Goal: Transaction & Acquisition: Purchase product/service

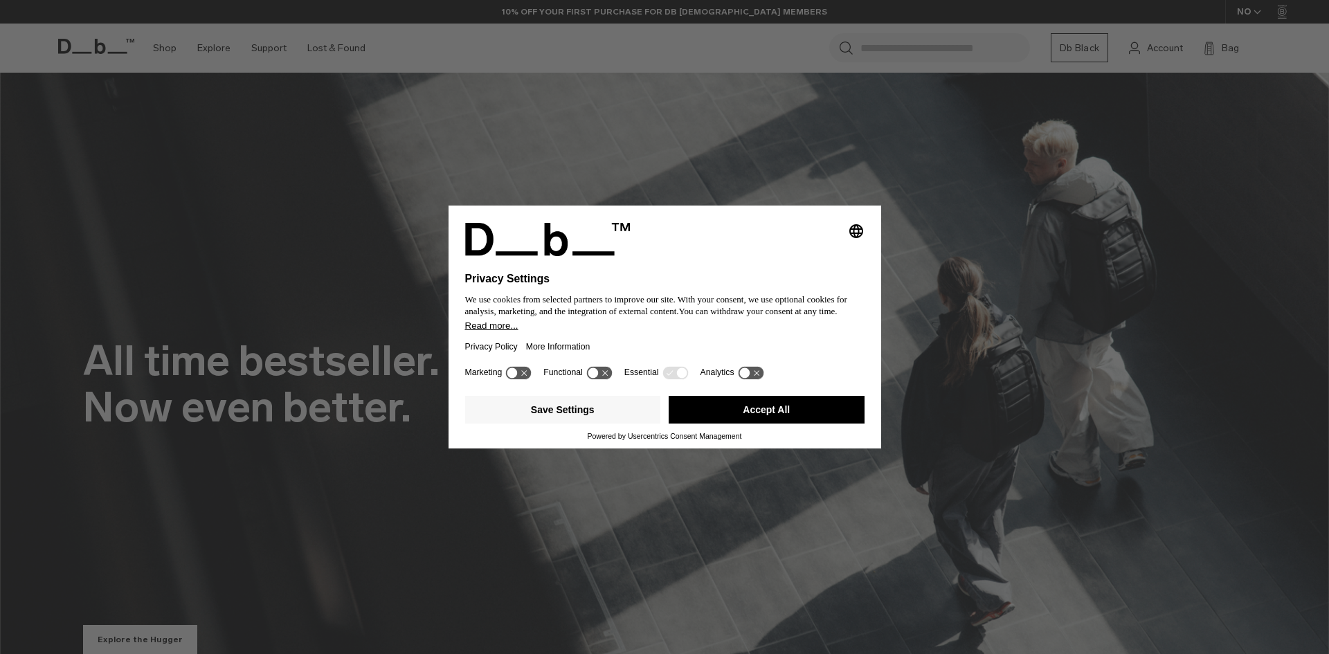
click at [784, 405] on button "Accept All" at bounding box center [767, 410] width 196 height 28
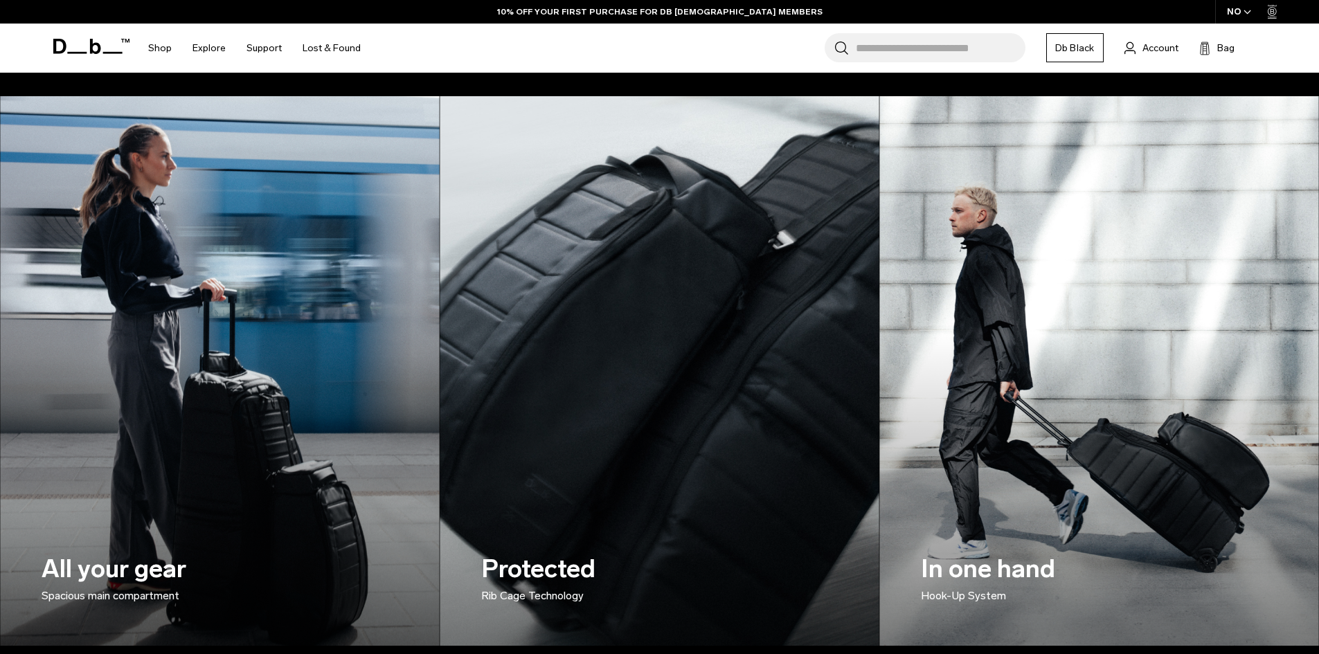
scroll to position [2131, 0]
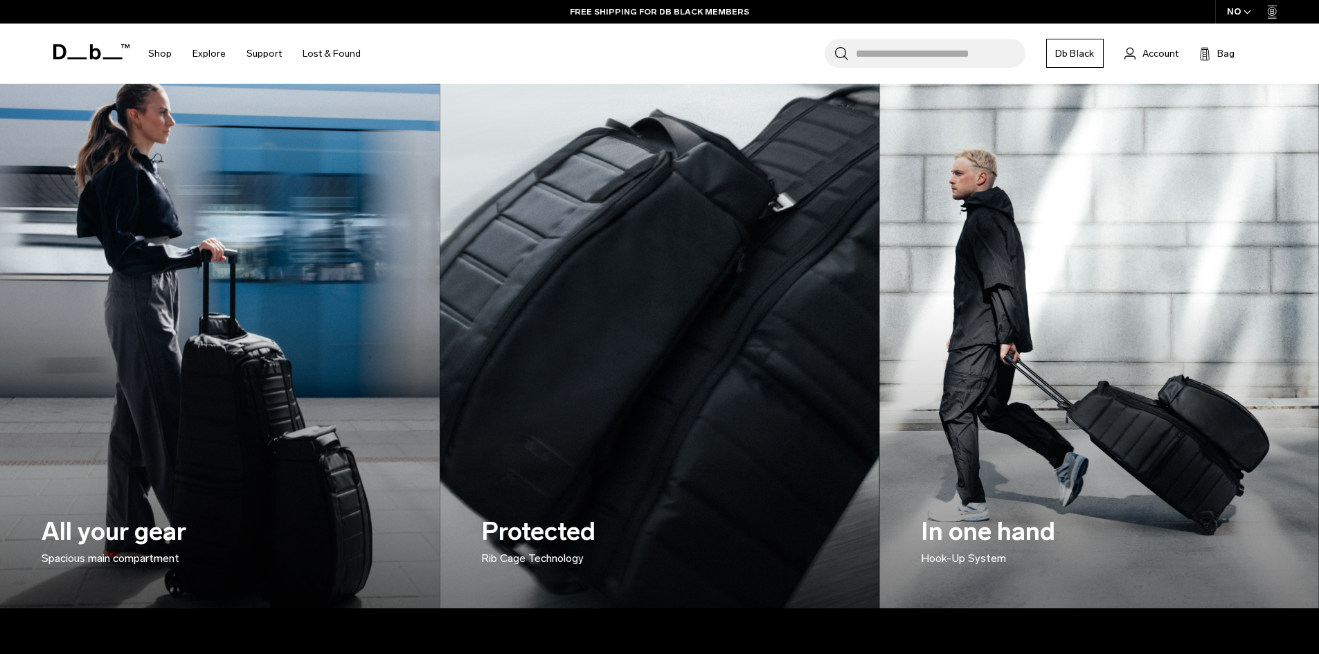
click at [307, 348] on img at bounding box center [219, 334] width 453 height 566
click at [125, 557] on p "Spacious main compartment" at bounding box center [166, 558] width 249 height 17
click at [316, 365] on img at bounding box center [219, 334] width 453 height 566
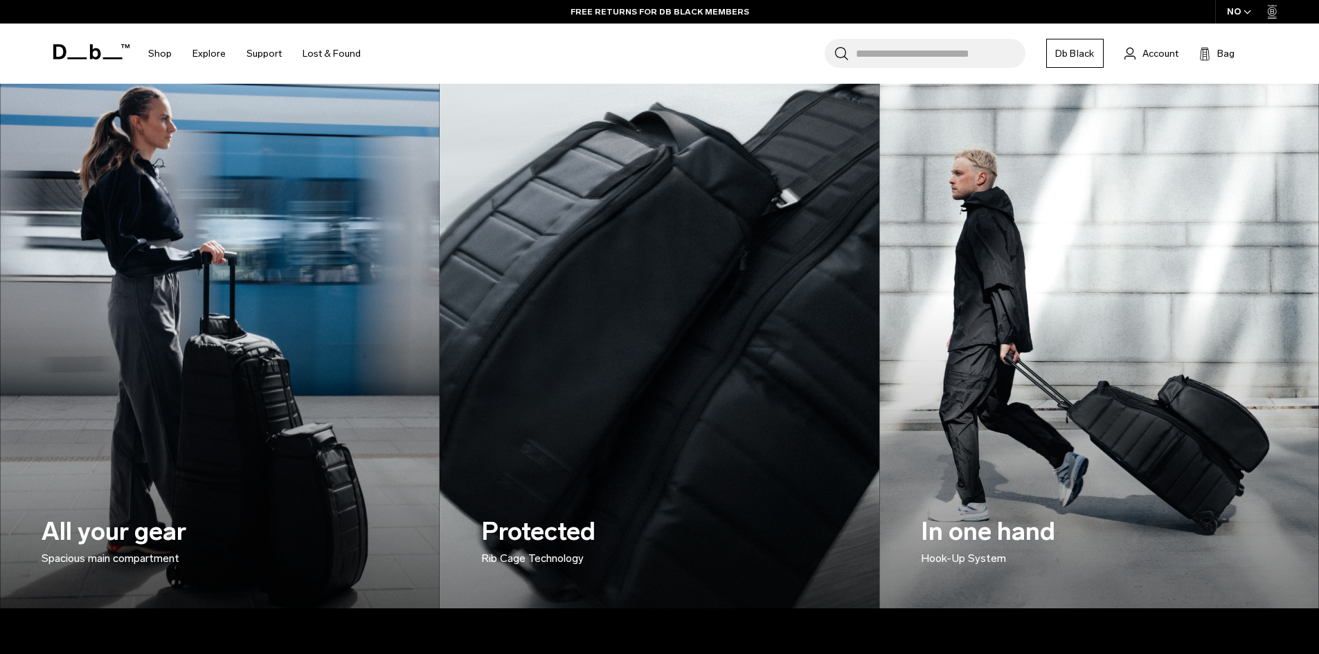
click at [690, 371] on img at bounding box center [659, 334] width 453 height 566
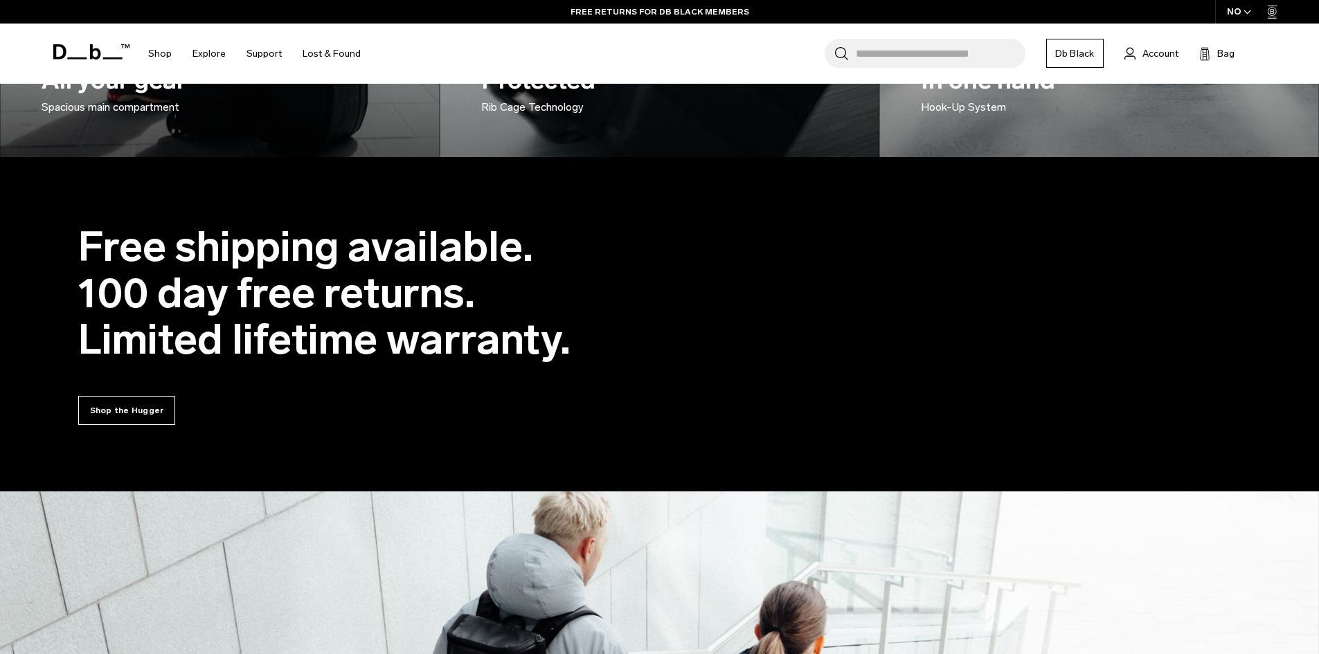
scroll to position [2644, 0]
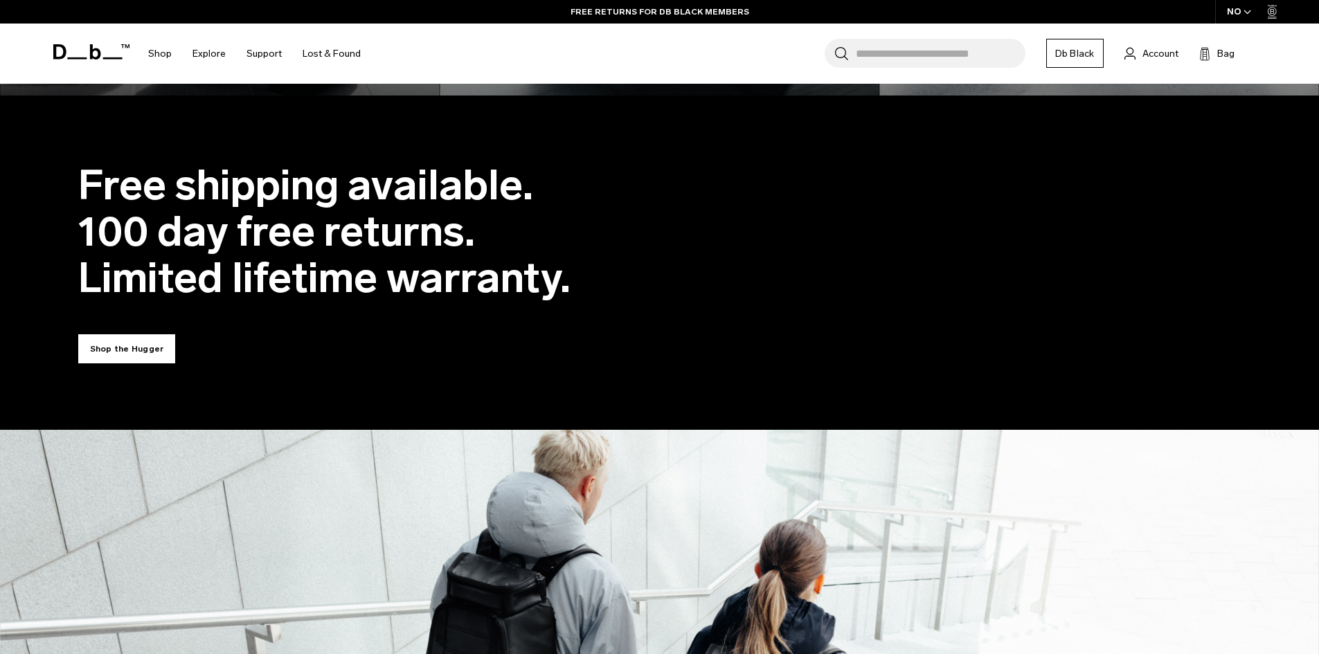
click at [136, 357] on link "Shop the Hugger" at bounding box center [127, 348] width 98 height 29
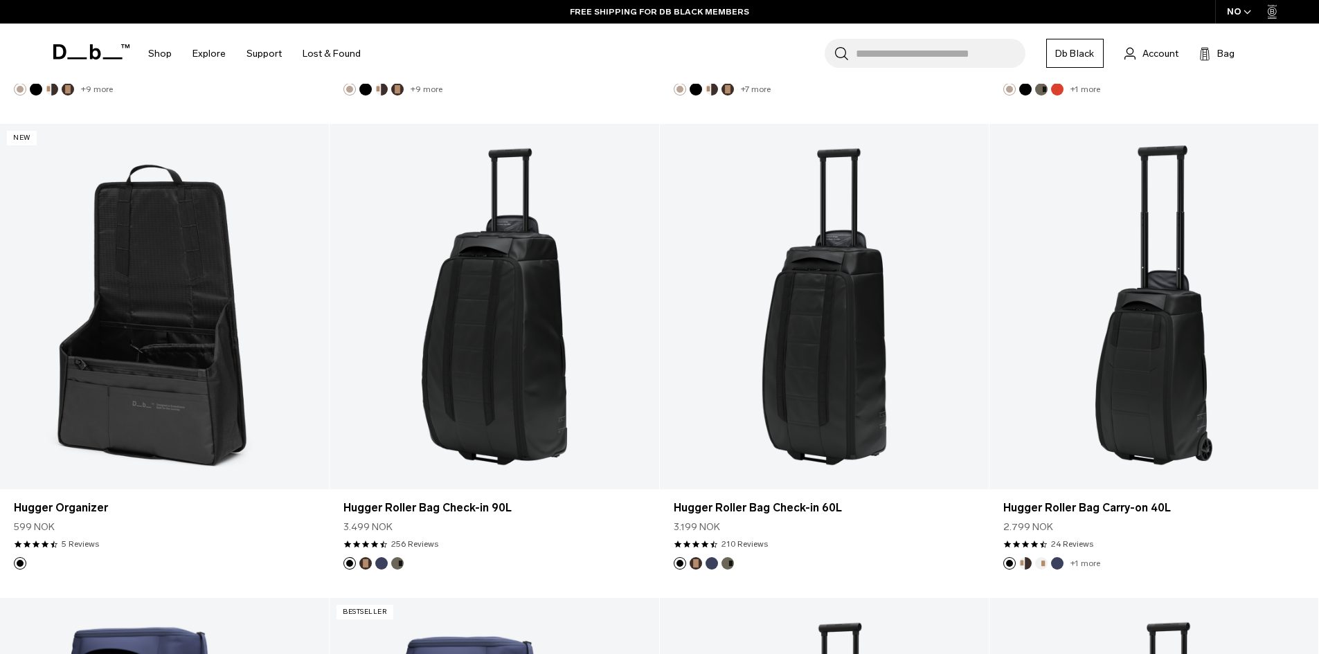
scroll to position [4155, 0]
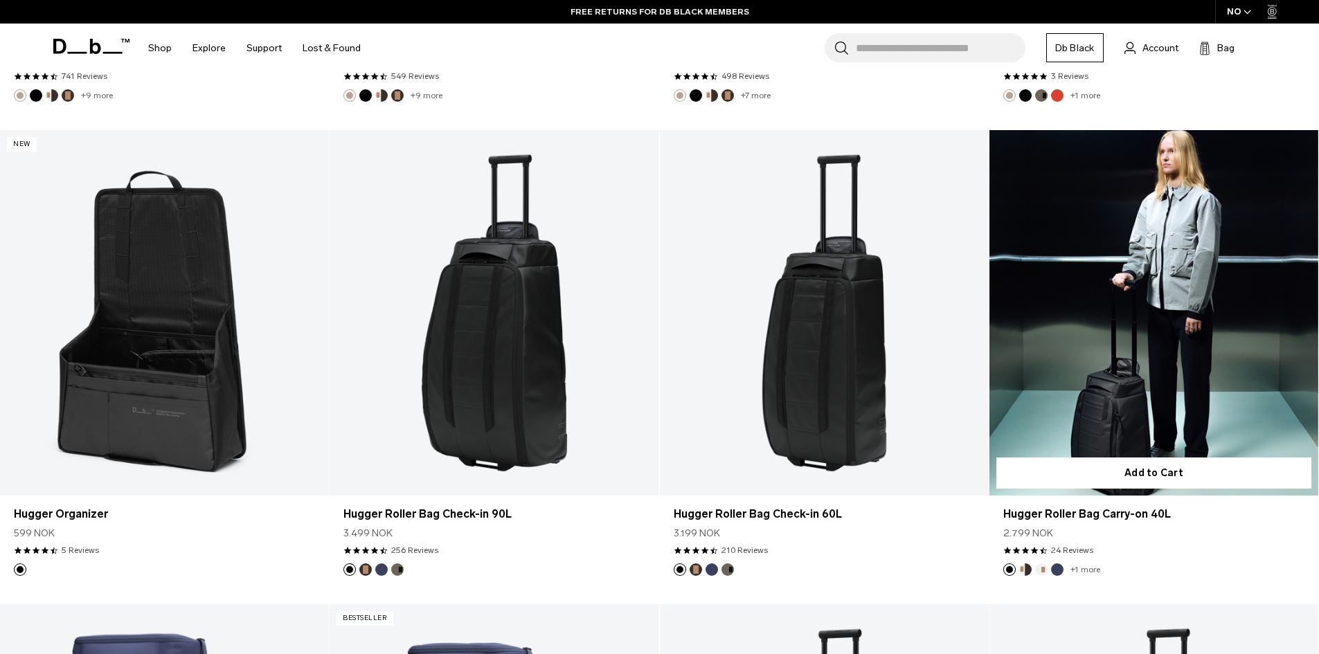
click at [1137, 366] on link "Hugger Roller Bag Carry-on 40L" at bounding box center [1153, 313] width 329 height 366
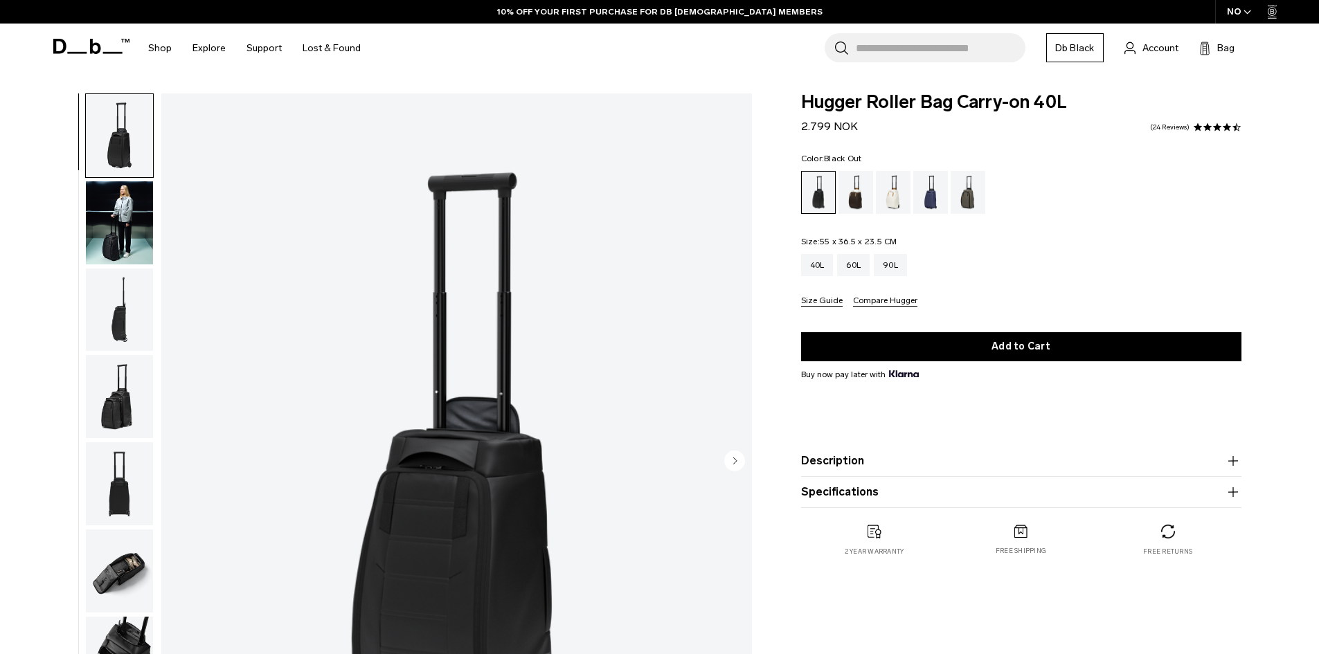
click at [118, 235] on img "button" at bounding box center [119, 222] width 67 height 83
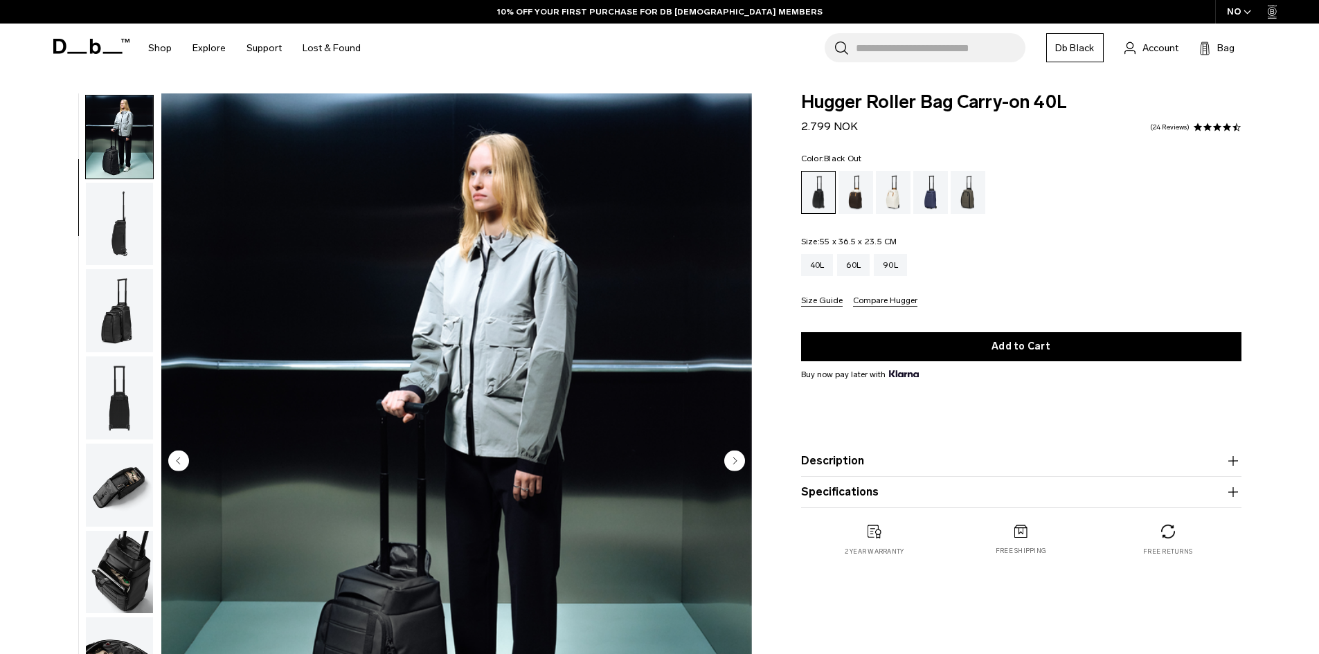
scroll to position [87, 0]
click at [116, 311] on img "button" at bounding box center [119, 309] width 67 height 83
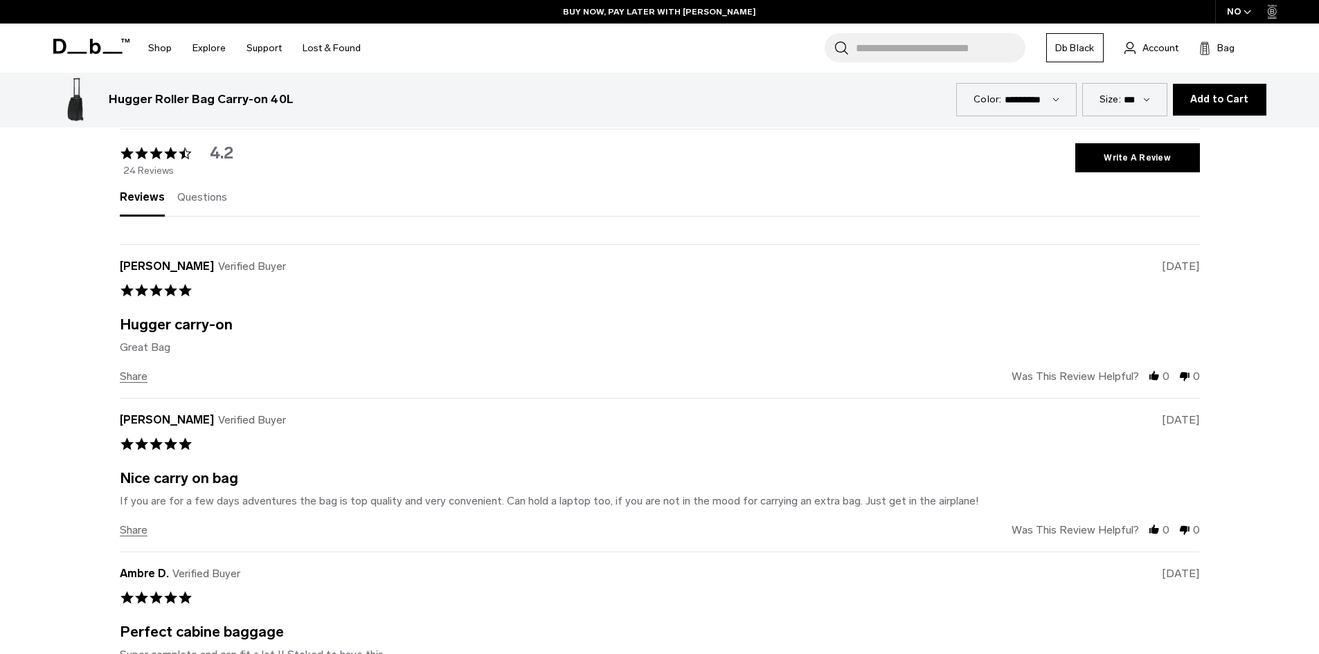
scroll to position [3718, 0]
